Goal: Check status: Check status

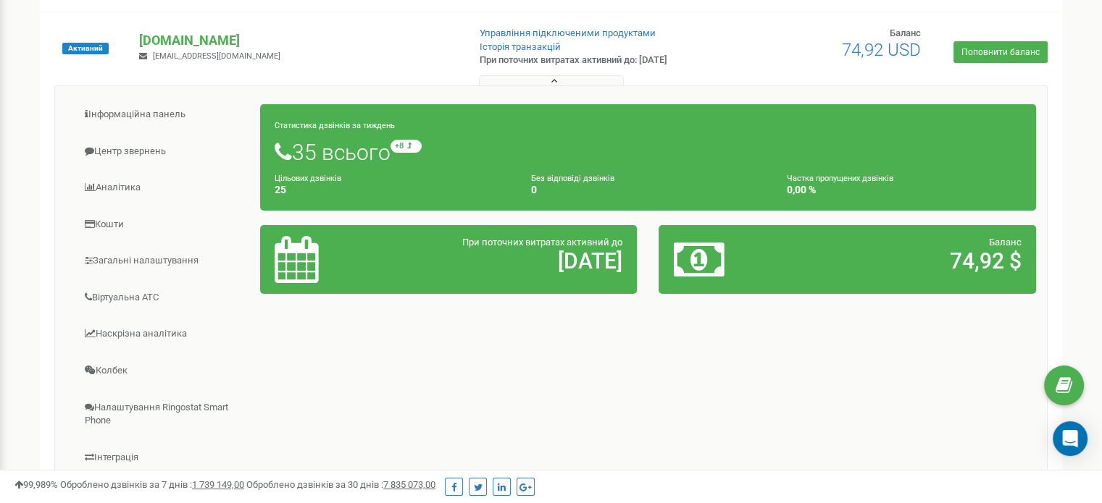
scroll to position [145, 0]
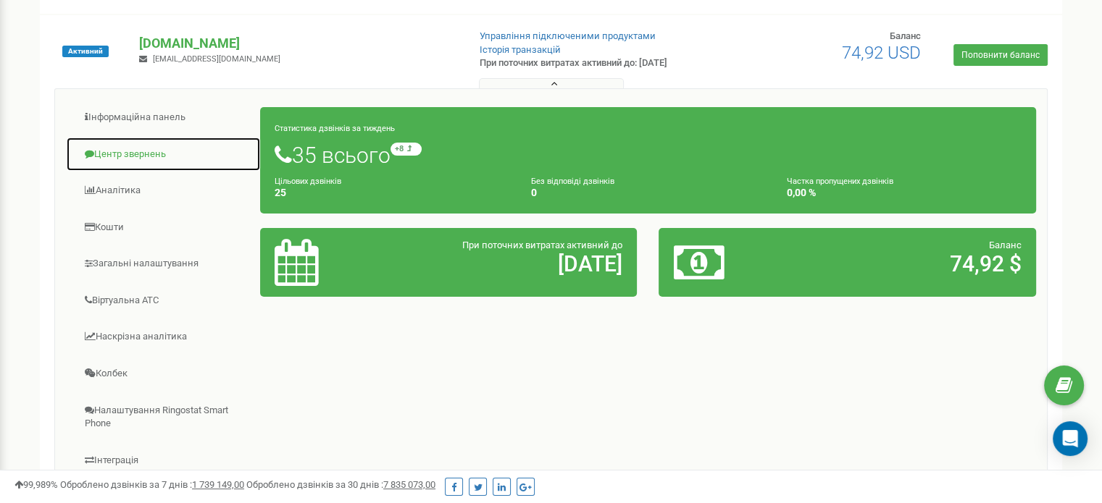
click at [145, 158] on link "Центр звернень" at bounding box center [163, 154] width 195 height 35
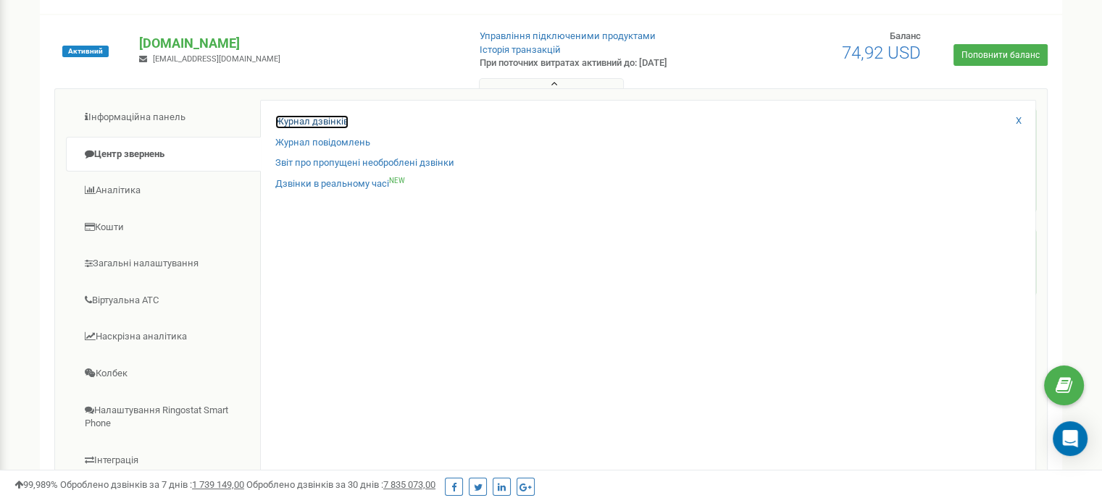
click at [327, 127] on link "Журнал дзвінків" at bounding box center [311, 122] width 73 height 14
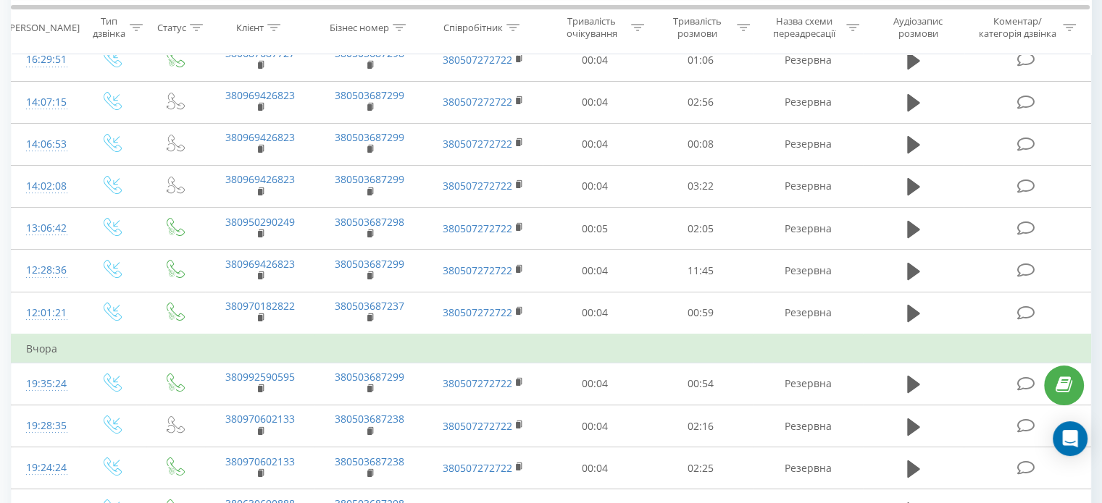
scroll to position [145, 0]
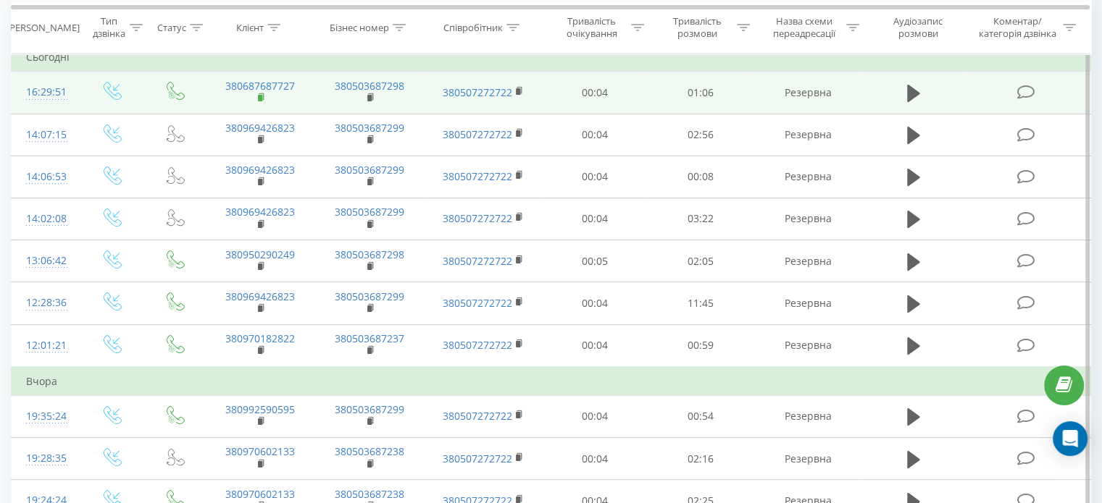
click at [259, 98] on rect at bounding box center [260, 98] width 4 height 7
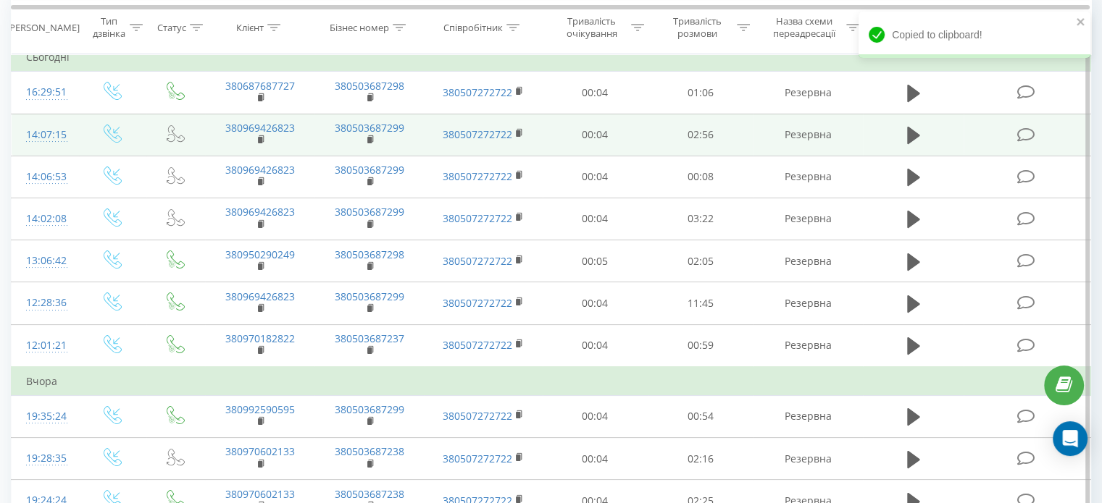
click at [261, 148] on td "380969426823" at bounding box center [259, 135] width 109 height 42
click at [261, 141] on rect at bounding box center [260, 140] width 4 height 7
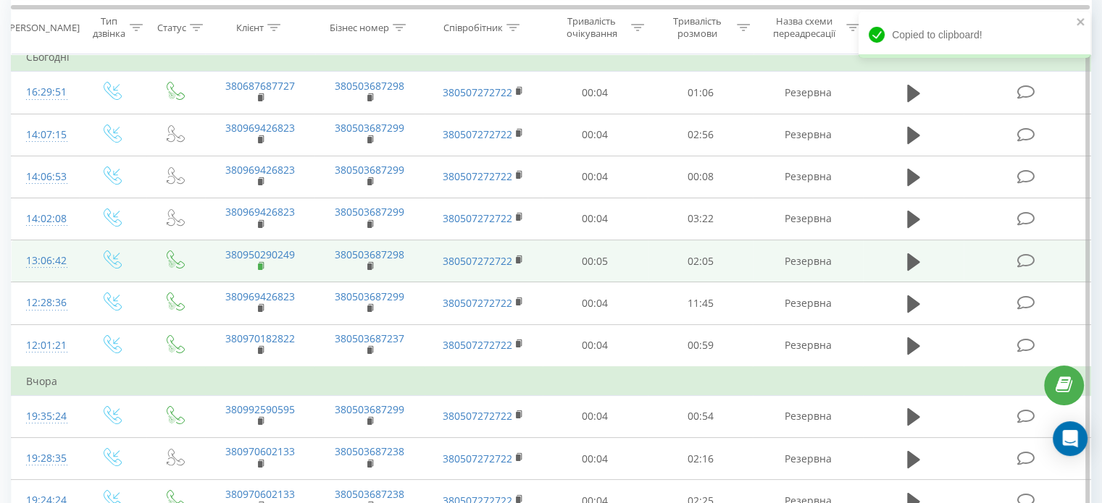
click at [260, 266] on rect at bounding box center [260, 267] width 4 height 7
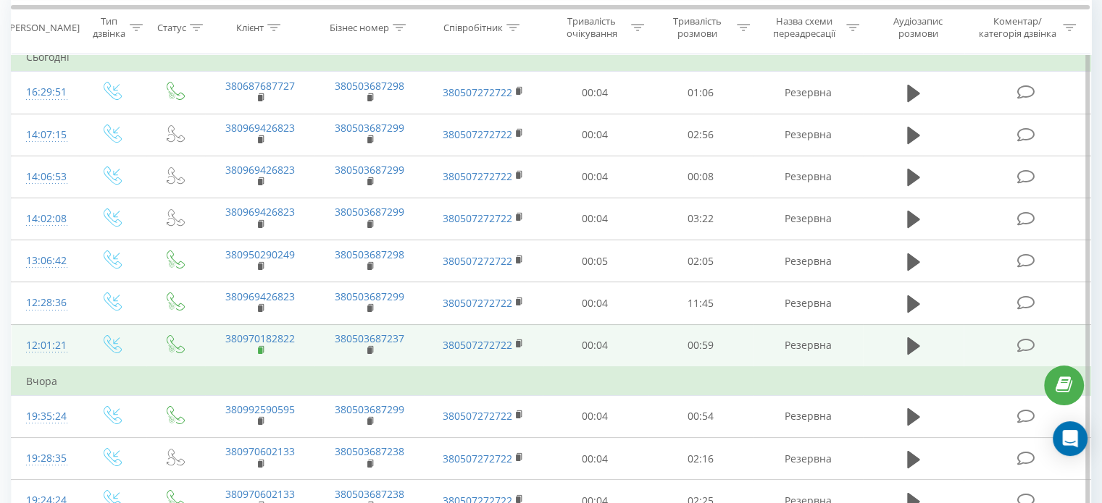
click at [261, 348] on rect at bounding box center [260, 351] width 4 height 7
